Goal: Contribute content

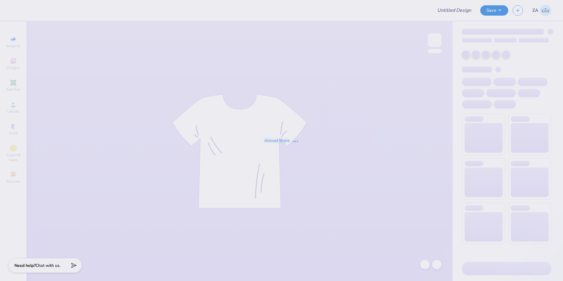
type input "Shirts for CH"
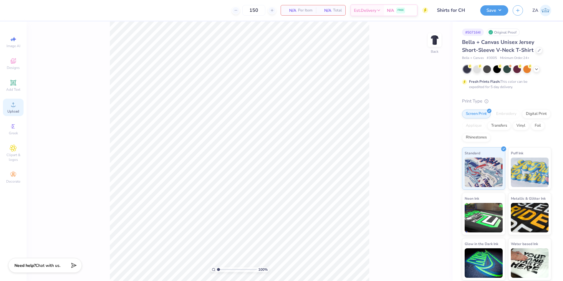
click at [13, 105] on circle at bounding box center [12, 106] width 3 height 3
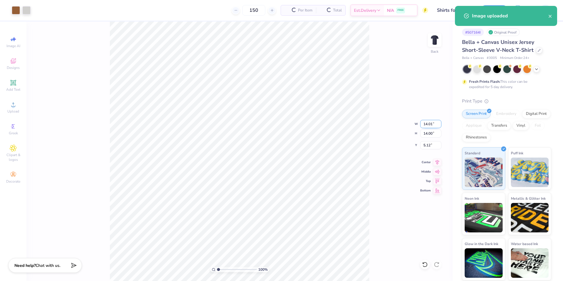
drag, startPoint x: 424, startPoint y: 125, endPoint x: 435, endPoint y: 124, distance: 11.3
click at [435, 124] on input "14.01" at bounding box center [430, 124] width 21 height 8
type input "3.00"
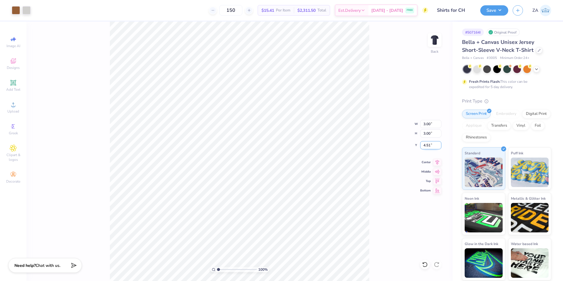
drag, startPoint x: 432, startPoint y: 145, endPoint x: 422, endPoint y: 144, distance: 9.3
click at [422, 144] on input "4.51" at bounding box center [430, 145] width 21 height 8
type input "3.00"
click at [432, 42] on img at bounding box center [435, 40] width 24 height 24
click at [18, 105] on div "Upload" at bounding box center [13, 107] width 21 height 17
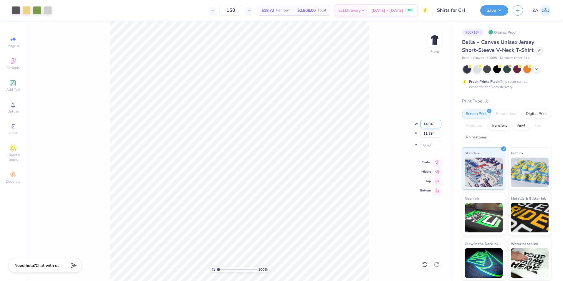
drag, startPoint x: 423, startPoint y: 123, endPoint x: 436, endPoint y: 122, distance: 13.3
click at [435, 122] on input "14.04" at bounding box center [430, 124] width 21 height 8
type input "12.00"
type input "10.16"
drag, startPoint x: 424, startPoint y: 146, endPoint x: 431, endPoint y: 146, distance: 6.5
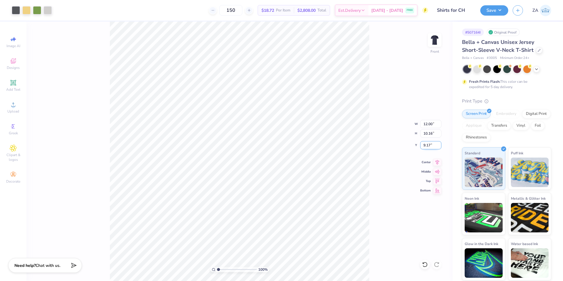
click at [431, 146] on input "9.17" at bounding box center [430, 145] width 21 height 8
type input "3.00"
click at [492, 11] on button "Save" at bounding box center [495, 9] width 28 height 10
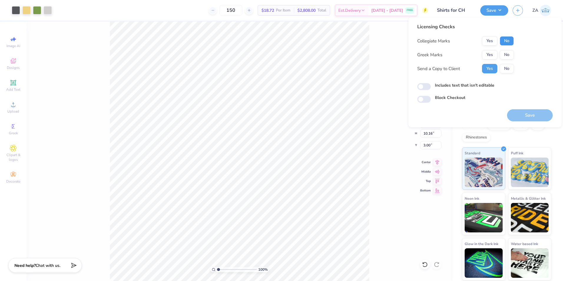
click at [506, 40] on button "No" at bounding box center [507, 40] width 14 height 9
click at [507, 51] on button "No" at bounding box center [507, 54] width 14 height 9
click at [519, 109] on div "Save" at bounding box center [530, 112] width 46 height 19
click at [519, 112] on button "Save" at bounding box center [530, 115] width 46 height 12
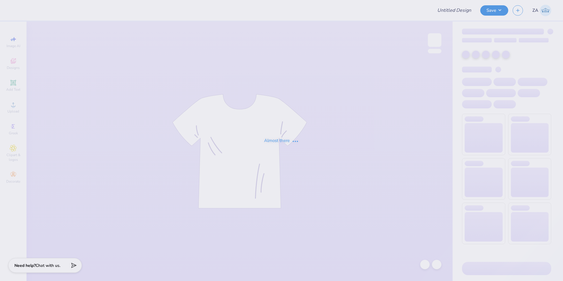
type input "[PERSON_NAME] : [PERSON_NAME][GEOGRAPHIC_DATA]"
